Goal: Information Seeking & Learning: Find specific fact

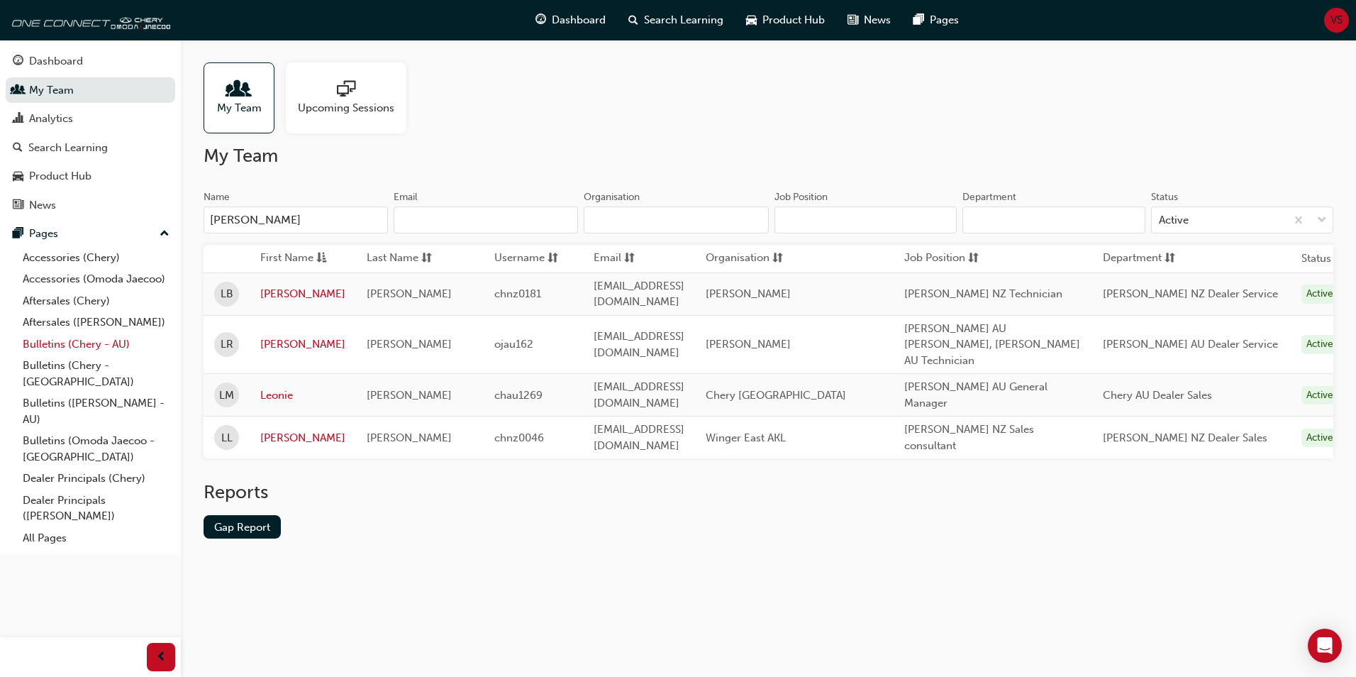
click at [57, 349] on link "Bulletins (Chery - AU)" at bounding box center [96, 344] width 158 height 22
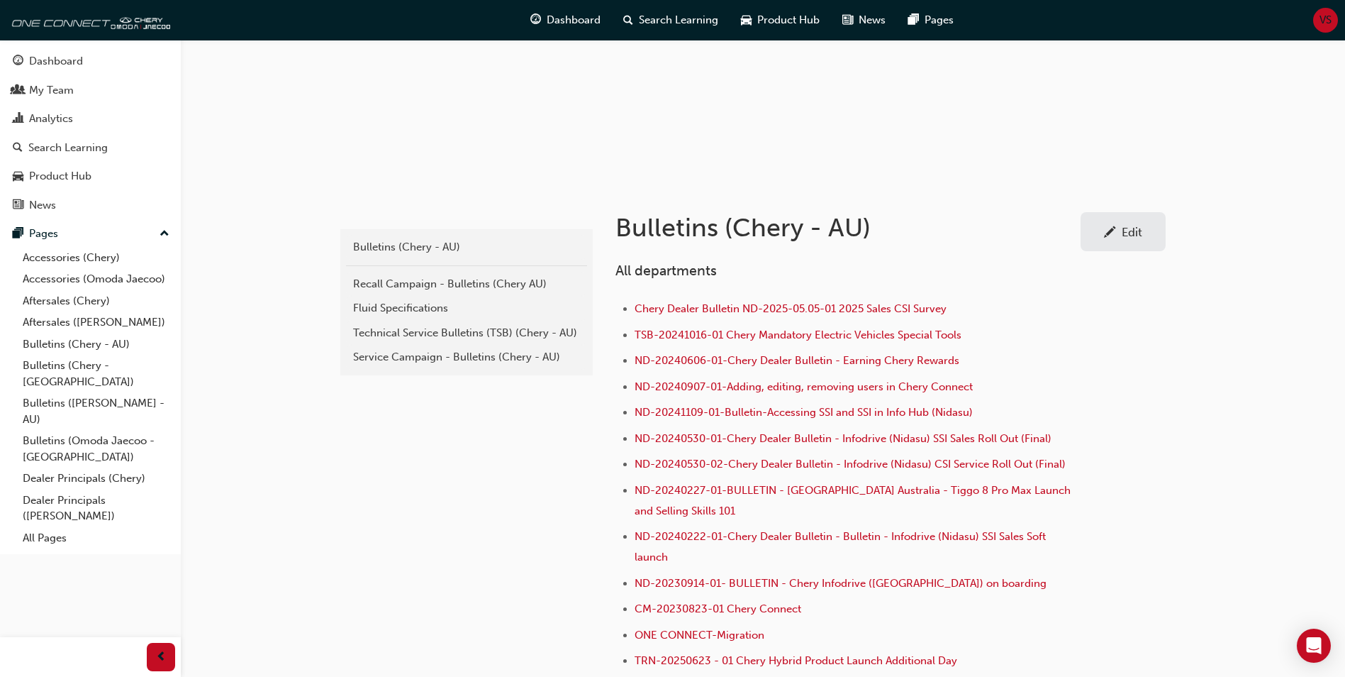
scroll to position [141, 0]
click at [396, 331] on div "Technical Service Bulletins (TSB) (Chery - AU)" at bounding box center [466, 331] width 227 height 16
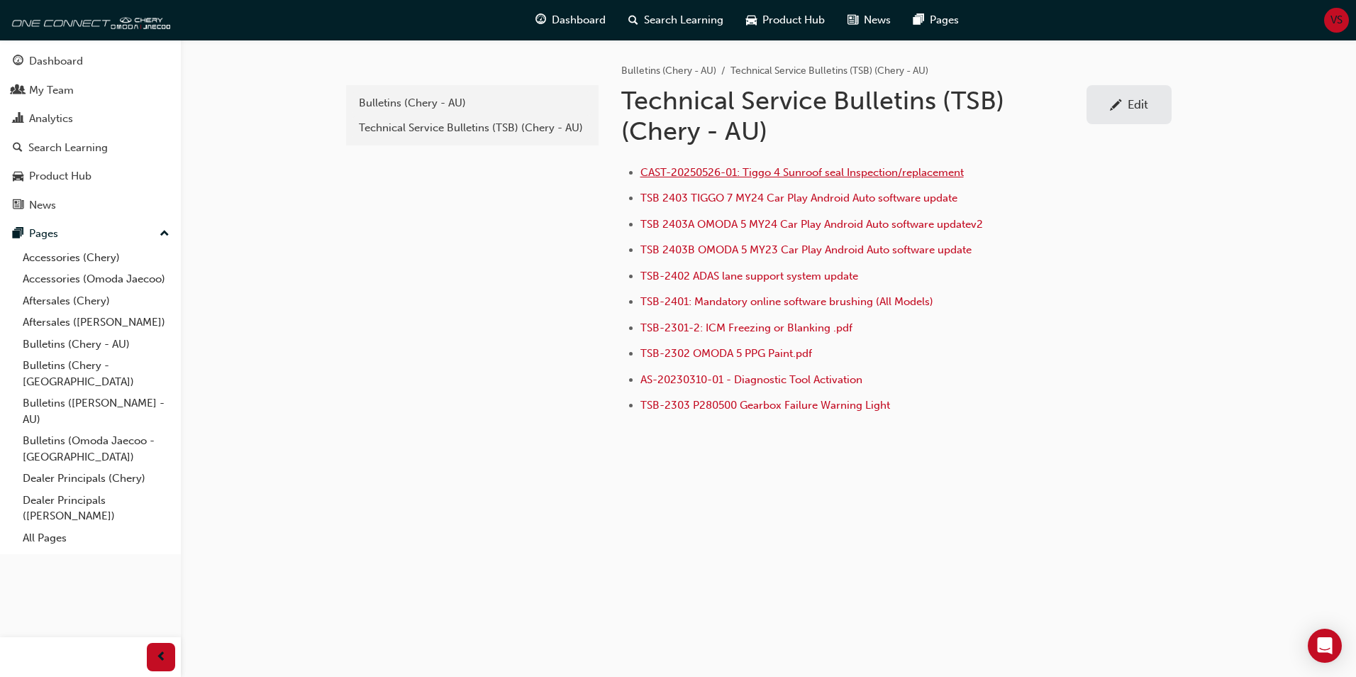
click at [792, 173] on span "CAST-20250526-01: Tiggo 4 Sunroof seal Inspection/replacement" at bounding box center [801, 172] width 323 height 13
